Goal: Task Accomplishment & Management: Use online tool/utility

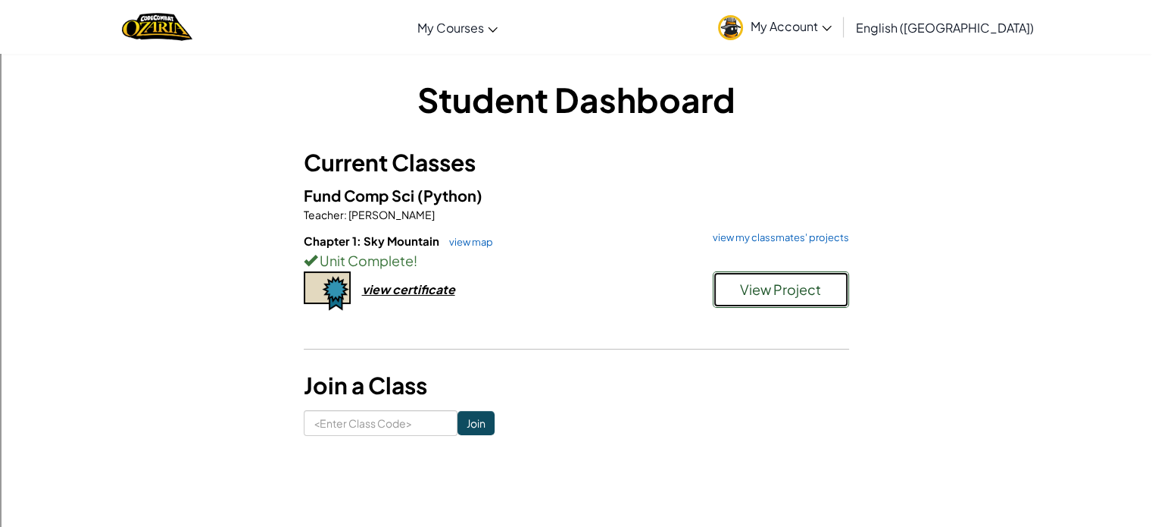
click at [797, 279] on button "View Project" at bounding box center [781, 289] width 136 height 36
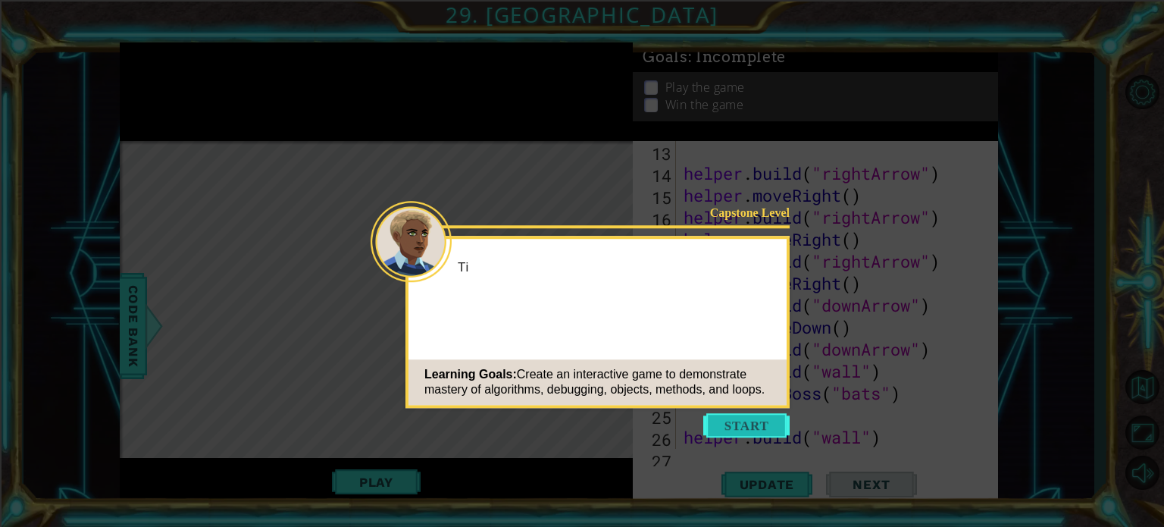
scroll to position [439, 0]
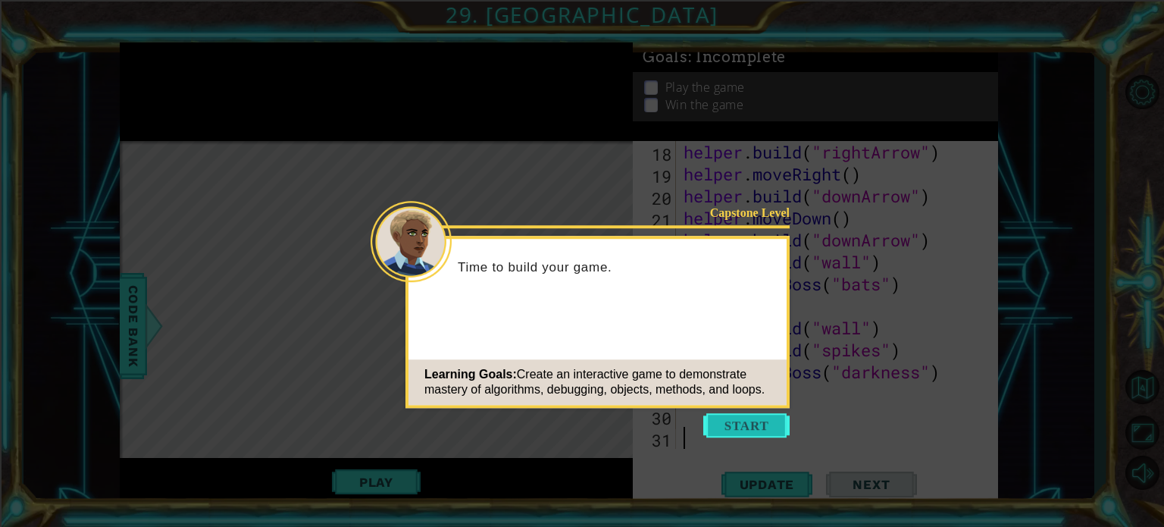
click at [747, 428] on button "Start" at bounding box center [746, 425] width 86 height 24
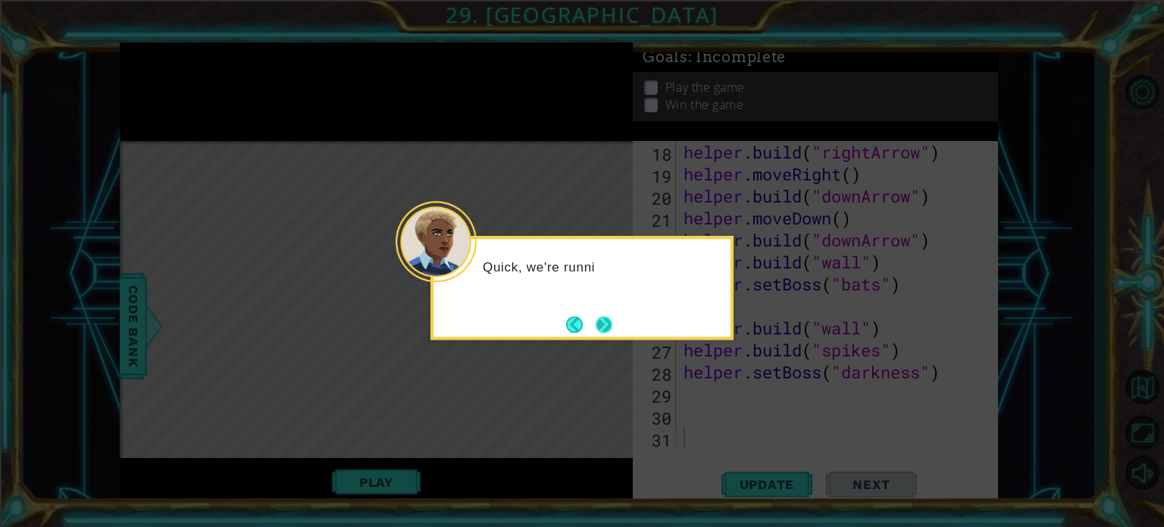
click at [603, 330] on button "Next" at bounding box center [603, 324] width 17 height 17
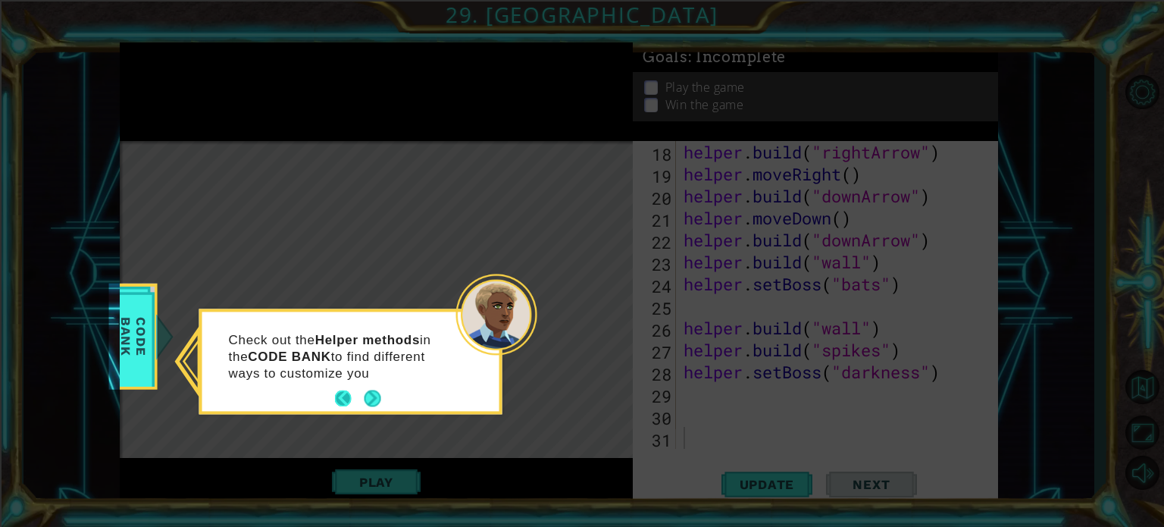
click at [346, 395] on button "Back" at bounding box center [350, 398] width 30 height 17
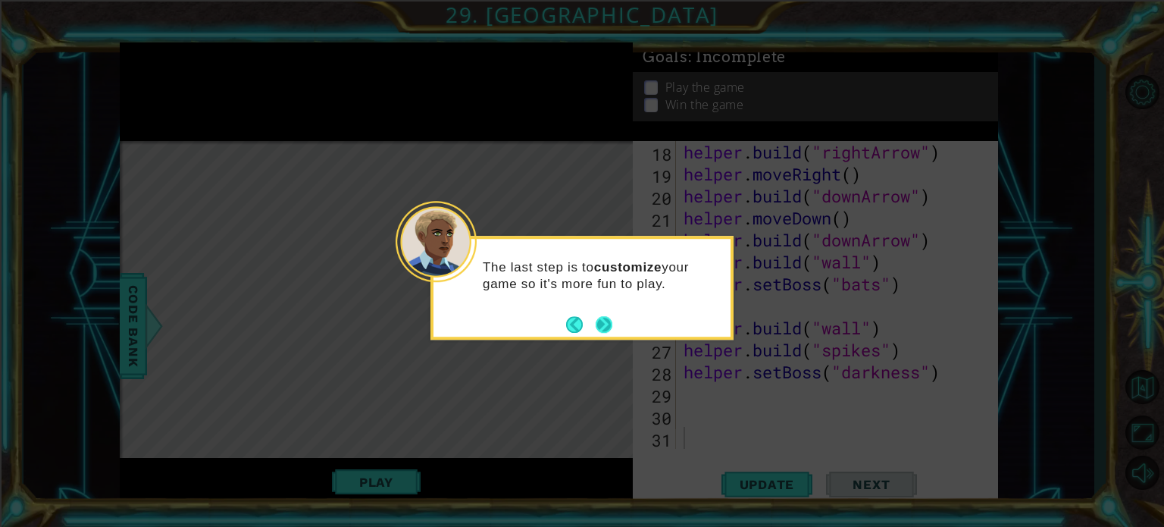
click at [596, 324] on button "Next" at bounding box center [603, 324] width 17 height 17
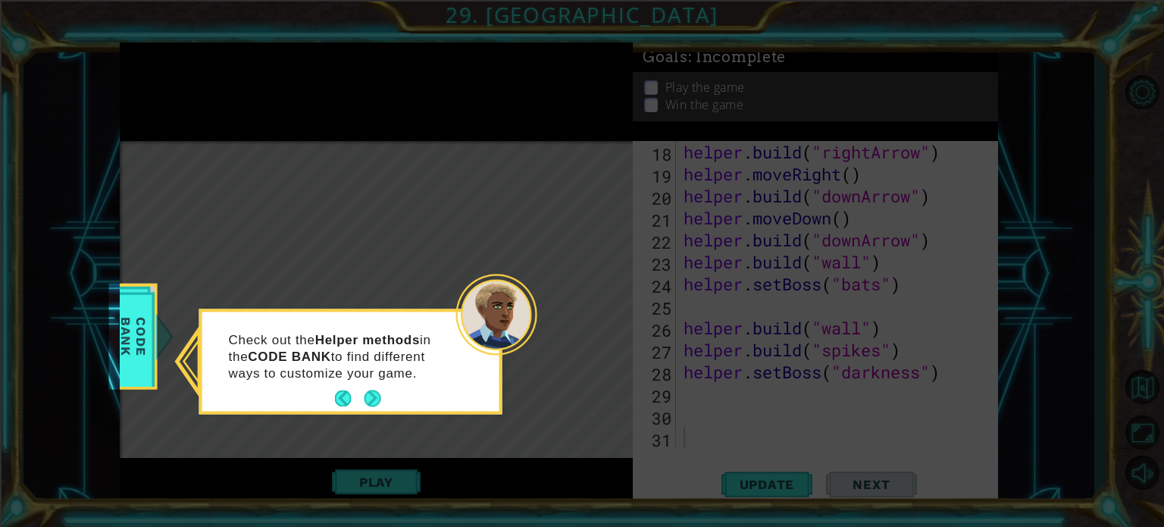
click at [596, 324] on icon at bounding box center [582, 263] width 1164 height 527
click at [376, 390] on button "Next" at bounding box center [372, 398] width 17 height 17
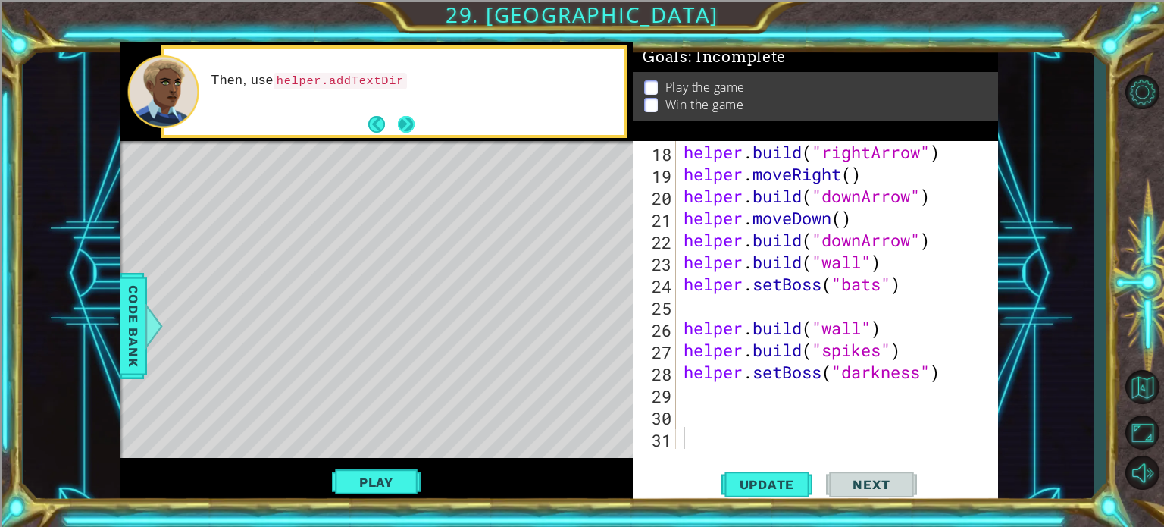
click at [399, 114] on div "Then, use helper.addTextDir" at bounding box center [394, 91] width 461 height 86
click at [399, 116] on button "Next" at bounding box center [406, 124] width 17 height 17
click at [399, 114] on footer at bounding box center [391, 124] width 46 height 23
click at [398, 116] on button "Next" at bounding box center [406, 124] width 17 height 17
click at [384, 486] on button "Play" at bounding box center [376, 481] width 89 height 29
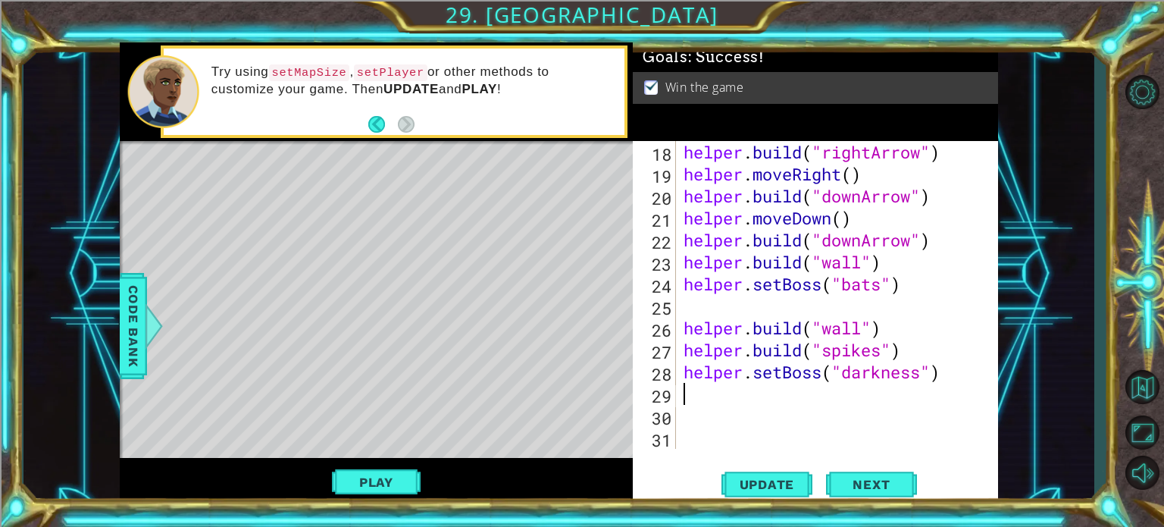
click at [695, 389] on div "helper . build ( "rightArrow" ) helper . moveRight ( ) helper . build ( "downAr…" at bounding box center [835, 317] width 310 height 352
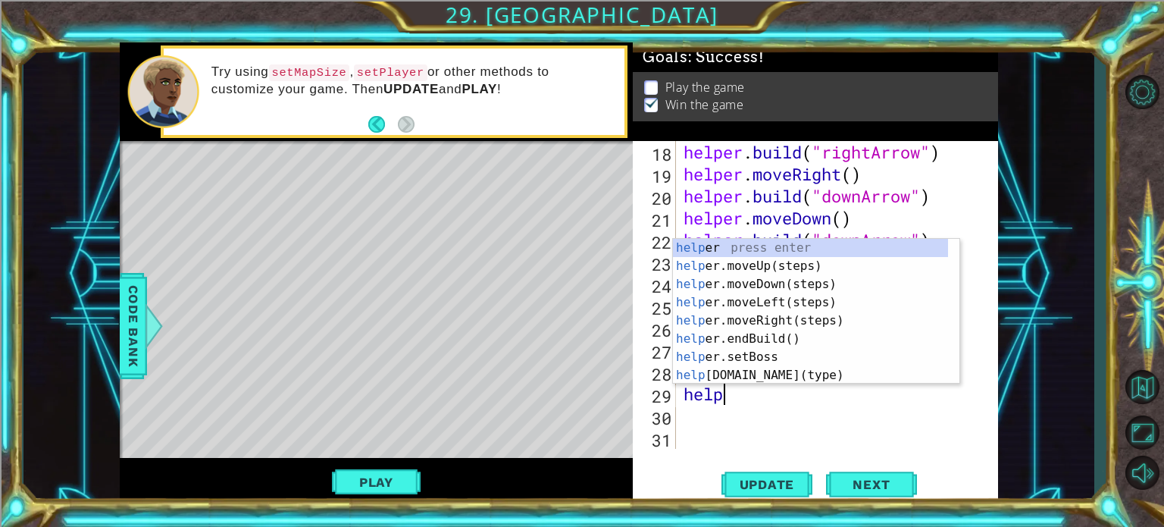
scroll to position [0, 2]
click at [723, 375] on div "helper press enter helper .moveUp(steps) press enter helper .moveDown(steps) pr…" at bounding box center [810, 330] width 275 height 182
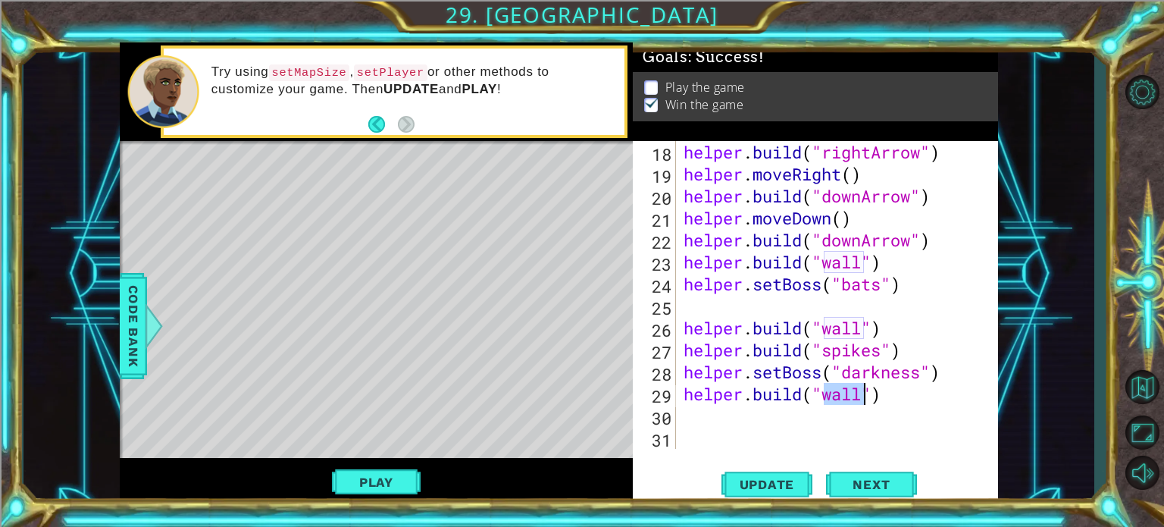
type textarea "[DOMAIN_NAME]("wall")"
click at [1040, 308] on div "1 ההההההההההההההההההההההההההההההההההההההההההההההההההההההההההההההההההההההההההההה…" at bounding box center [558, 274] width 1071 height 464
click at [779, 481] on span "Update" at bounding box center [767, 484] width 86 height 15
click at [739, 417] on div "helper . build ( "rightArrow" ) helper . moveRight ( ) helper . build ( "downAr…" at bounding box center [835, 317] width 310 height 352
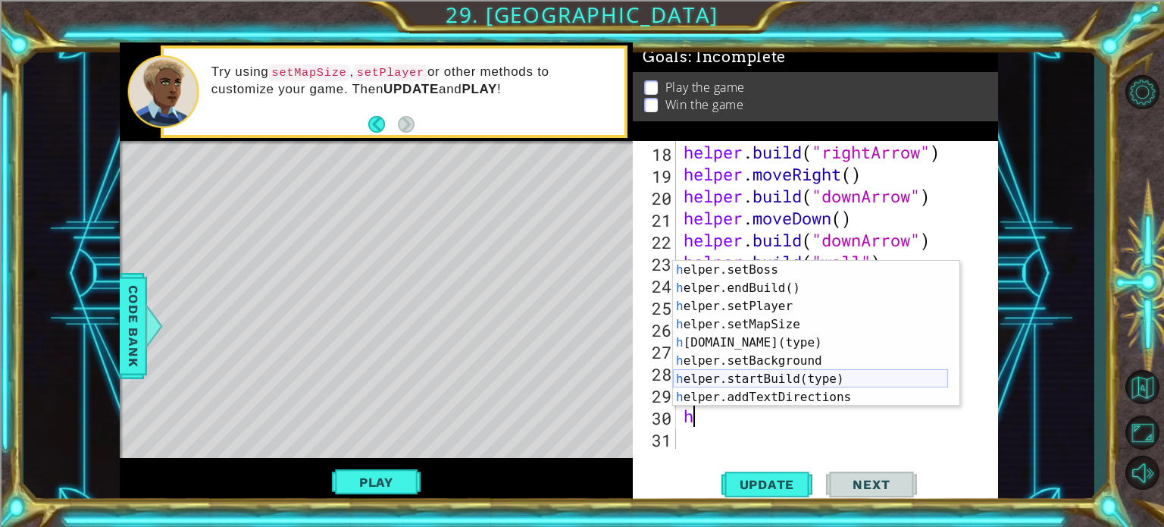
scroll to position [91, 0]
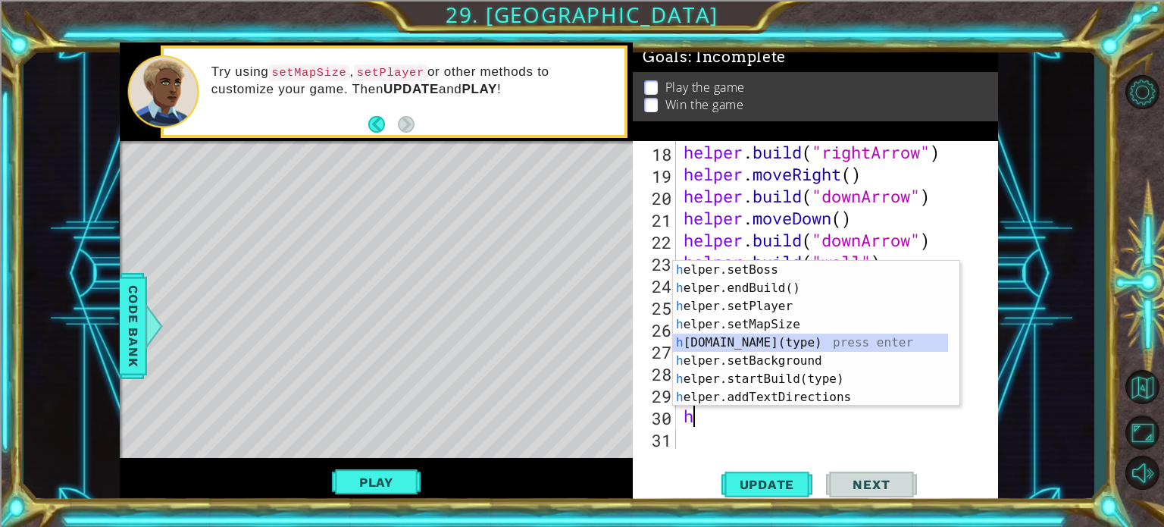
click at [727, 348] on div "h elper.setBoss press enter h elper.endBuild() press enter h elper.setPlayer pr…" at bounding box center [810, 352] width 275 height 182
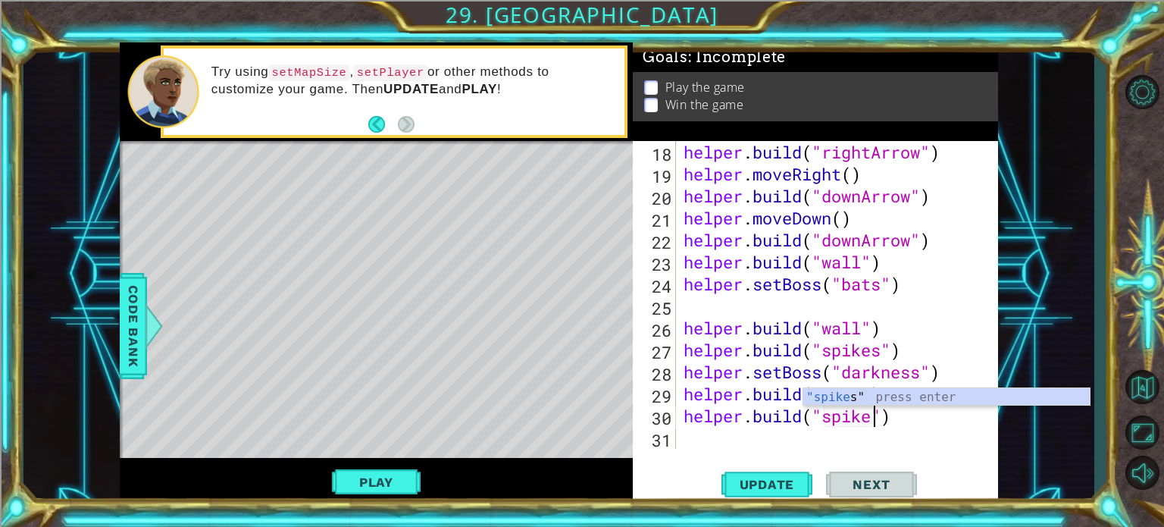
scroll to position [0, 9]
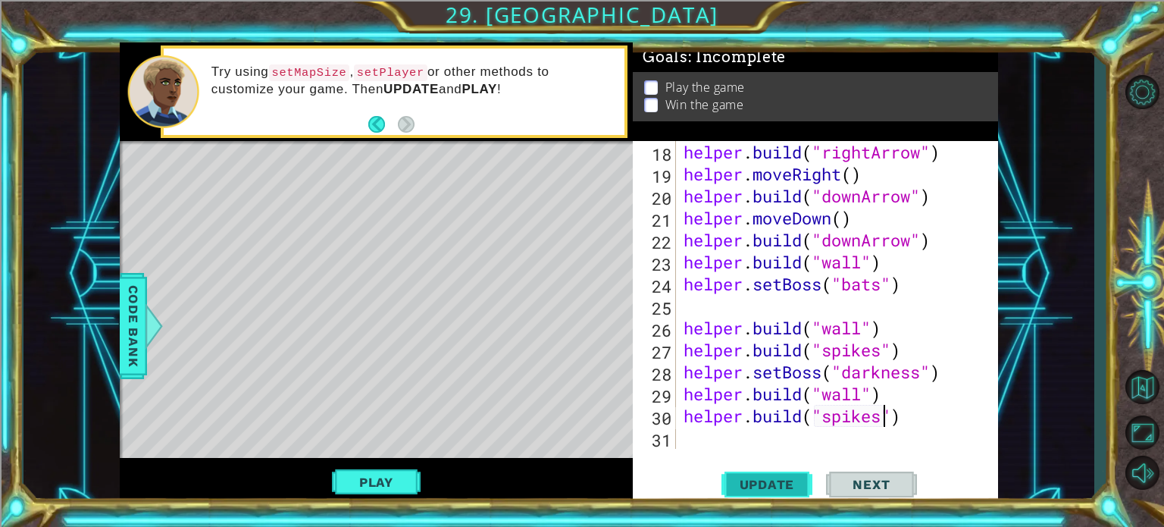
type textarea "[DOMAIN_NAME]("spikes")"
click at [770, 492] on button "Update" at bounding box center [766, 484] width 91 height 36
click at [370, 245] on div "Level Map" at bounding box center [470, 364] width 700 height 446
drag, startPoint x: 772, startPoint y: 476, endPoint x: 292, endPoint y: 397, distance: 486.0
click at [763, 477] on span "Update" at bounding box center [767, 484] width 86 height 15
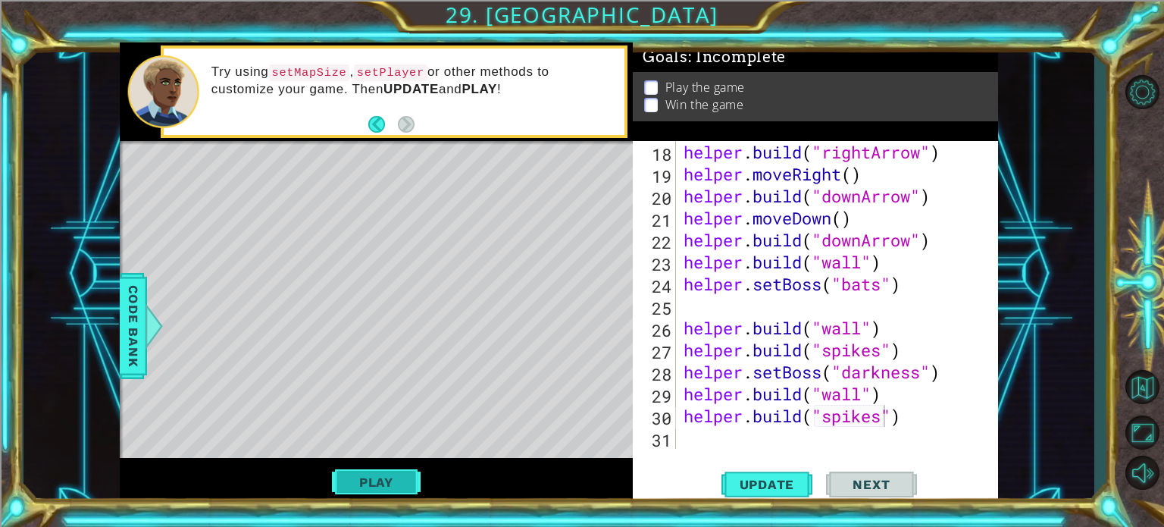
click at [363, 467] on button "Play" at bounding box center [376, 481] width 89 height 29
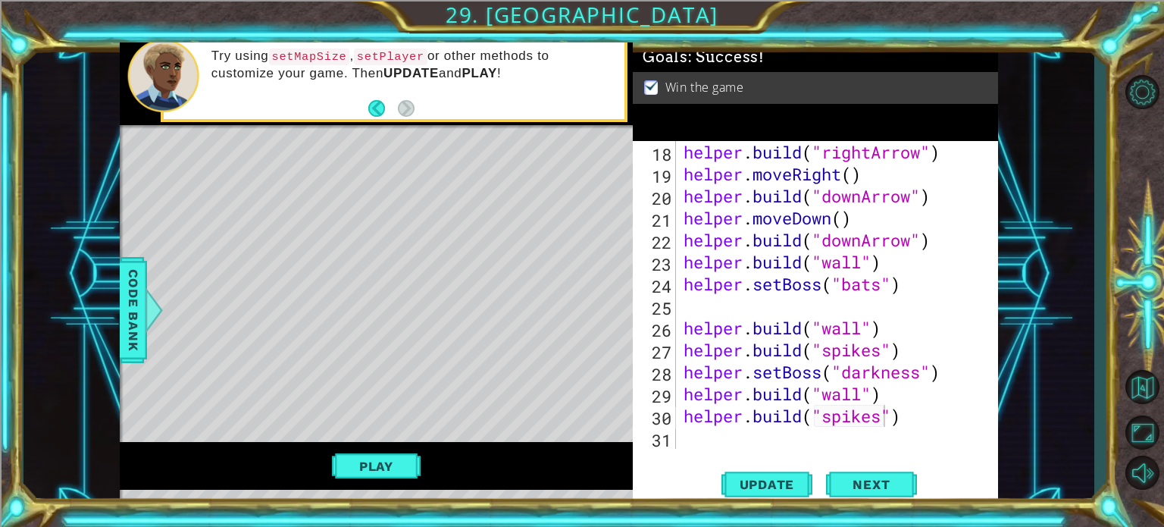
scroll to position [0, 0]
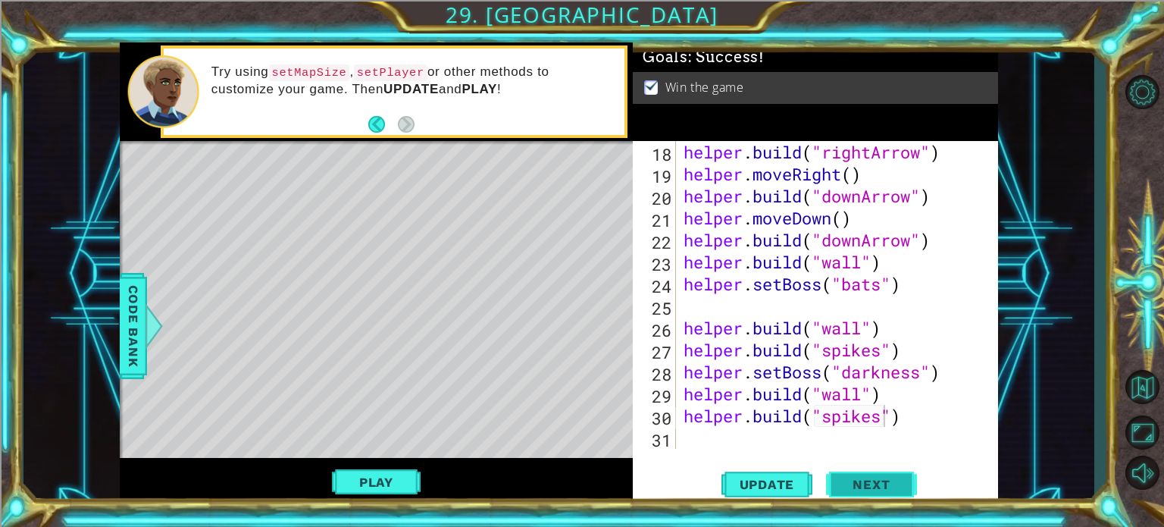
click at [891, 478] on button "Next" at bounding box center [871, 485] width 91 height 36
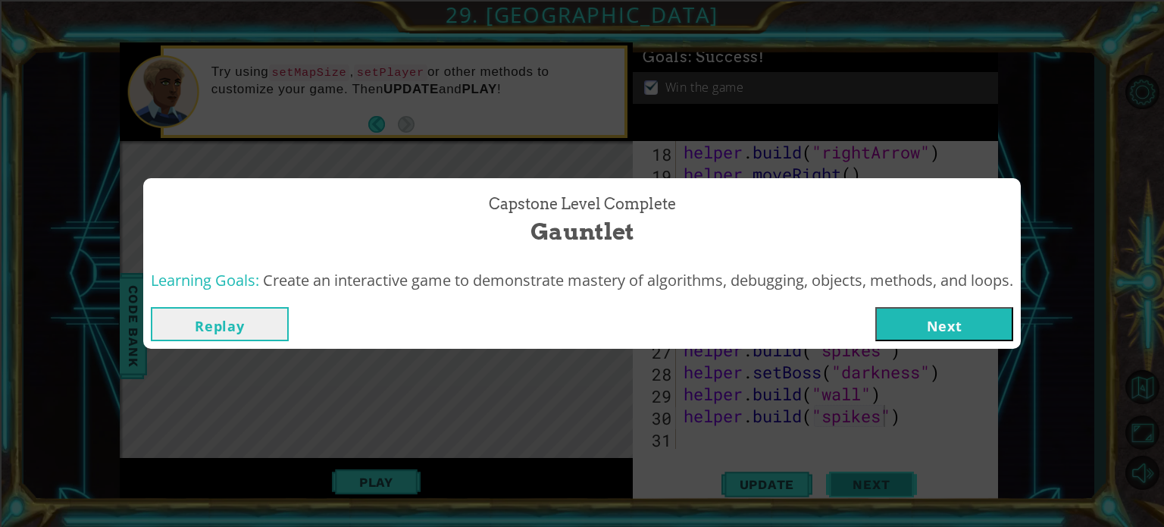
click at [891, 478] on div "Capstone Level Complete Gauntlet Learning Goals: Create an interactive game to …" at bounding box center [582, 263] width 1164 height 527
drag, startPoint x: 891, startPoint y: 478, endPoint x: 855, endPoint y: 414, distance: 74.0
click at [891, 478] on div "Capstone Level Complete Gauntlet Learning Goals: Create an interactive game to …" at bounding box center [582, 263] width 1164 height 527
click at [934, 330] on button "Next" at bounding box center [944, 324] width 138 height 34
